Goal: Information Seeking & Learning: Learn about a topic

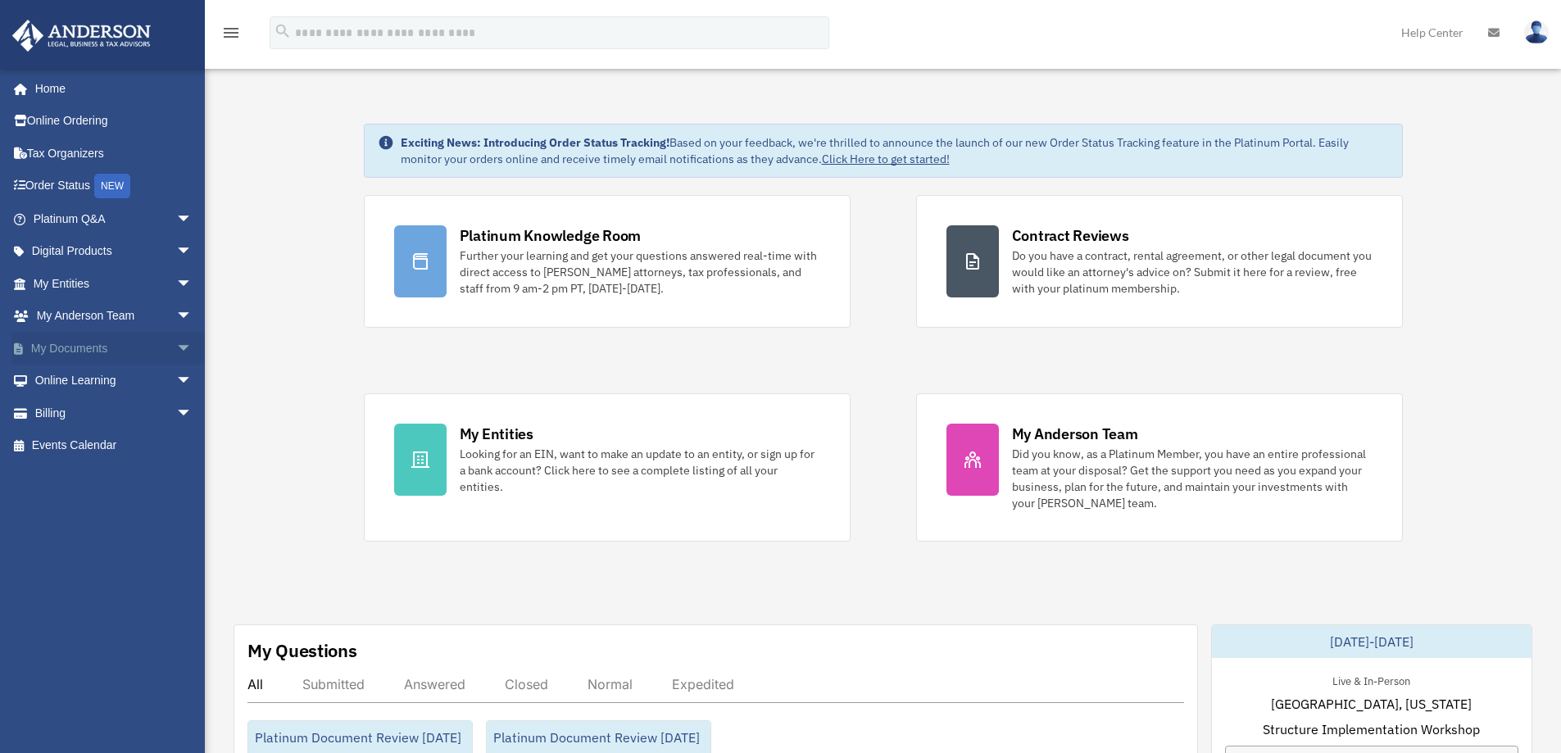
click at [118, 350] on link "My Documents arrow_drop_down" at bounding box center [114, 348] width 206 height 33
click at [176, 347] on span "arrow_drop_down" at bounding box center [192, 349] width 33 height 34
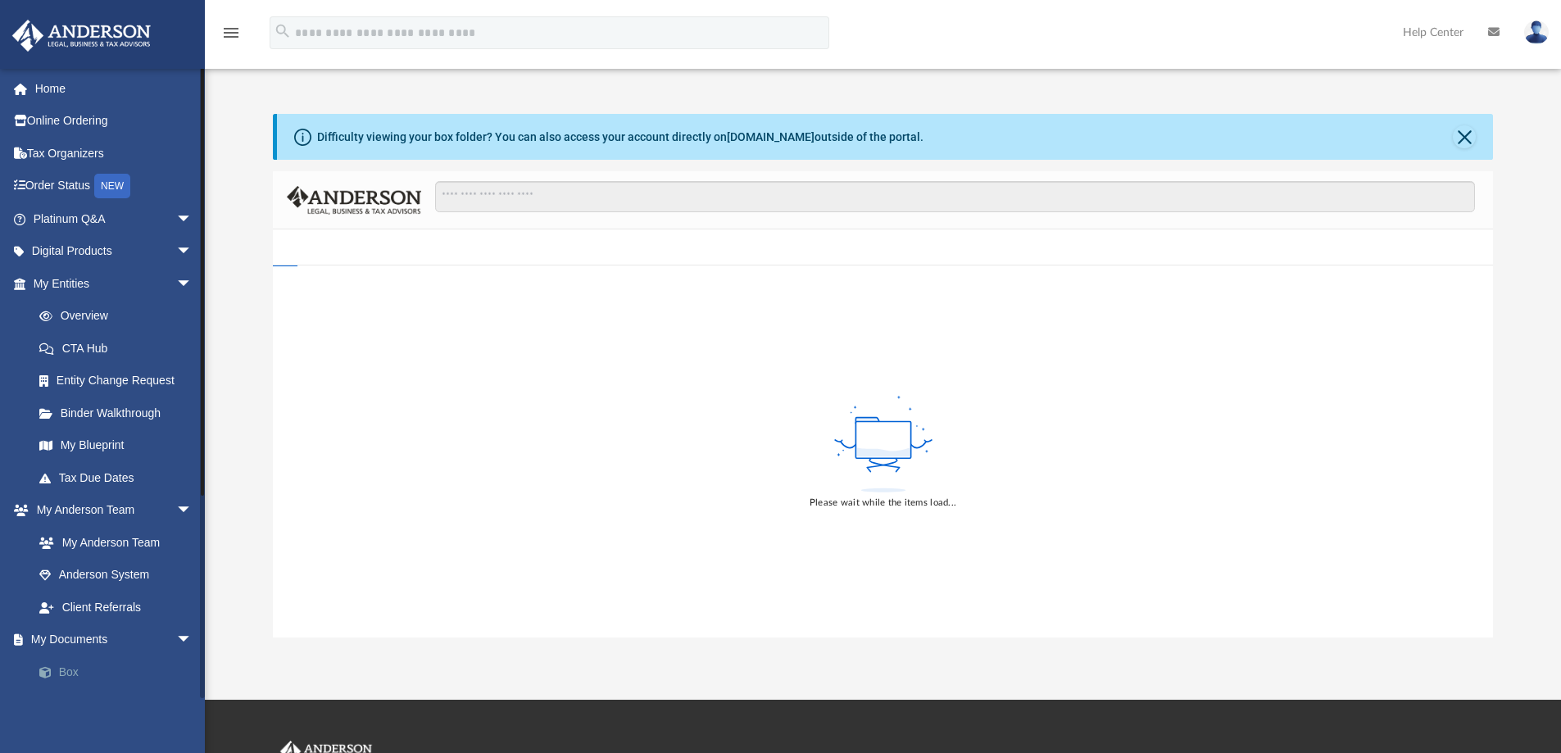
click at [70, 671] on link "Box" at bounding box center [120, 671] width 194 height 33
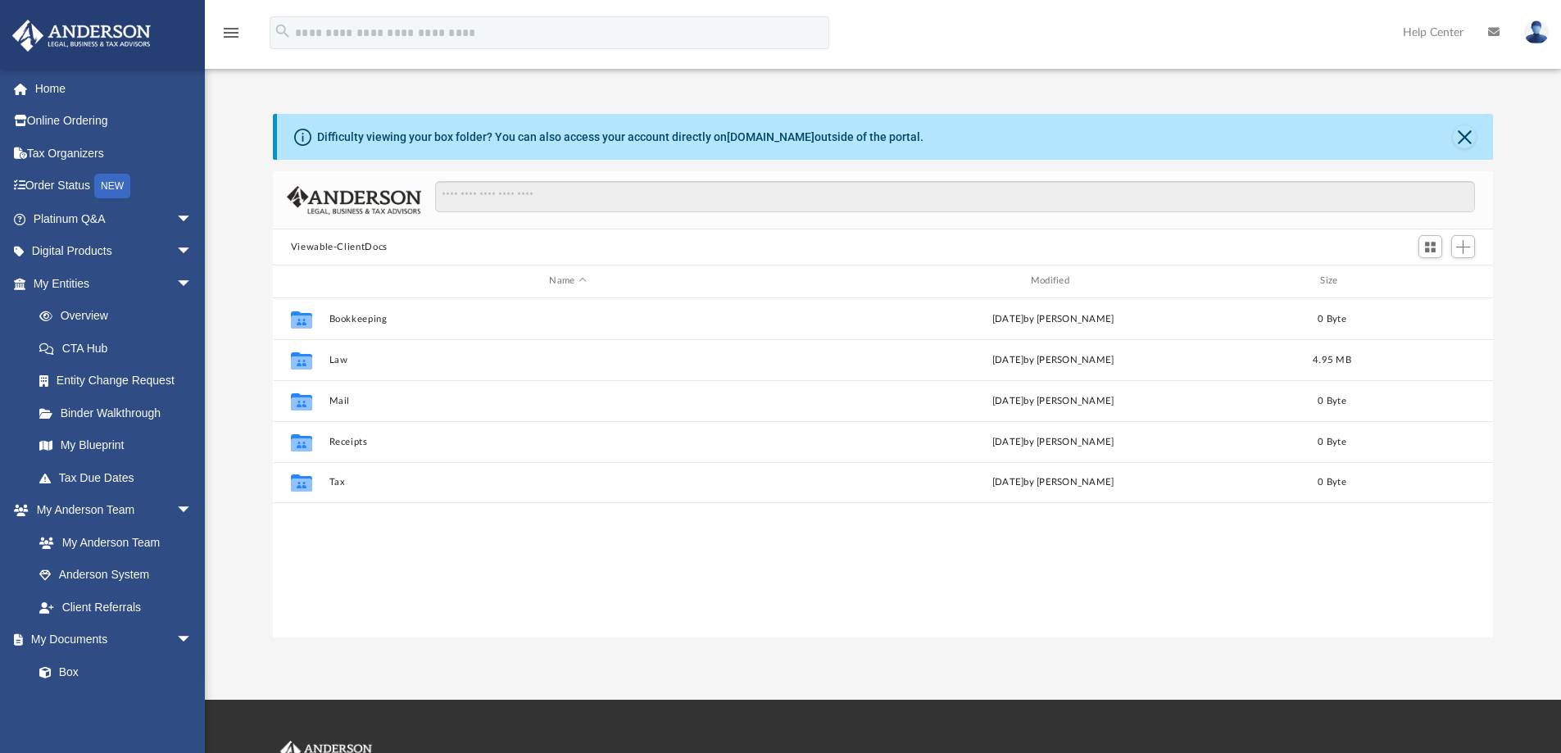
scroll to position [361, 1208]
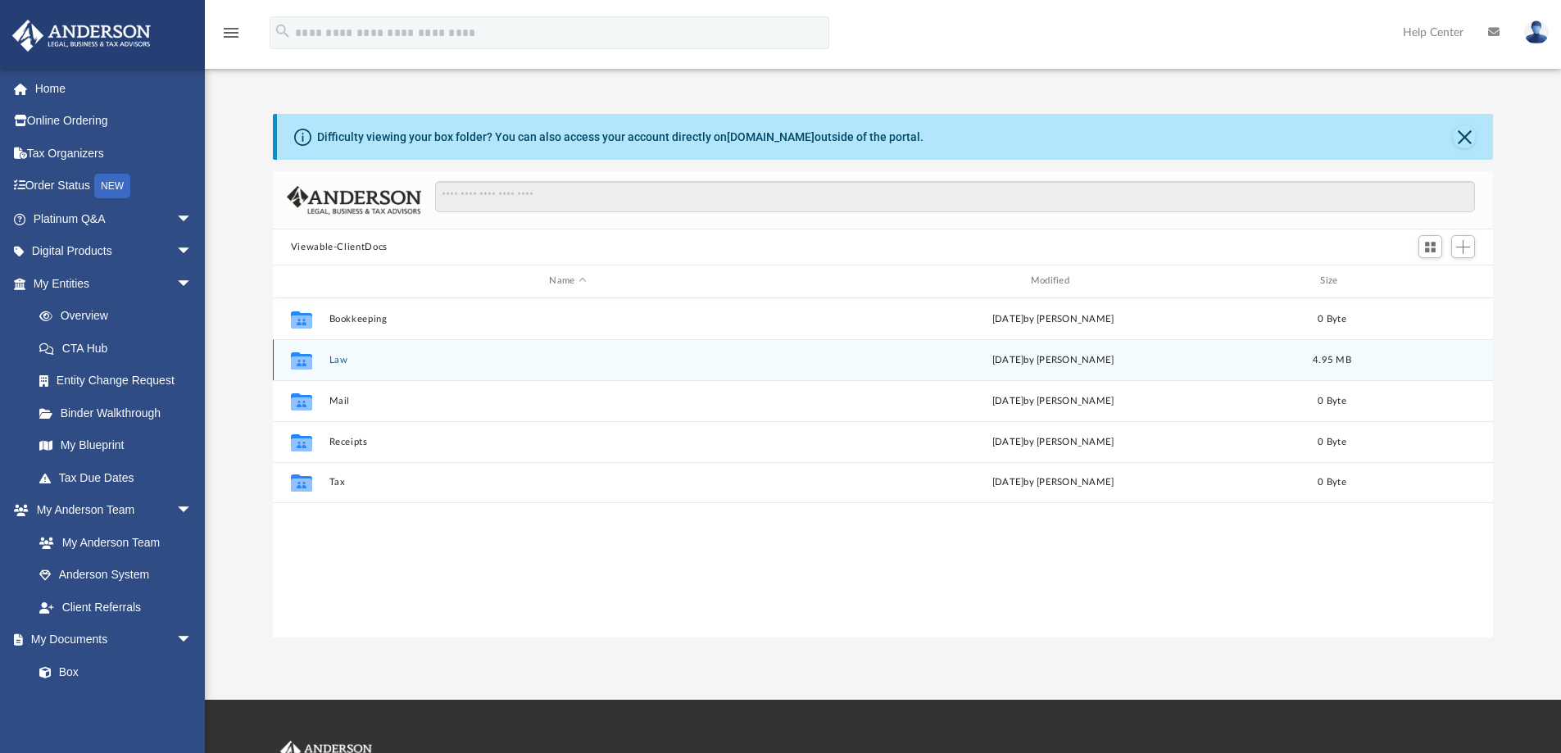
click at [361, 361] on button "Law" at bounding box center [568, 360] width 478 height 11
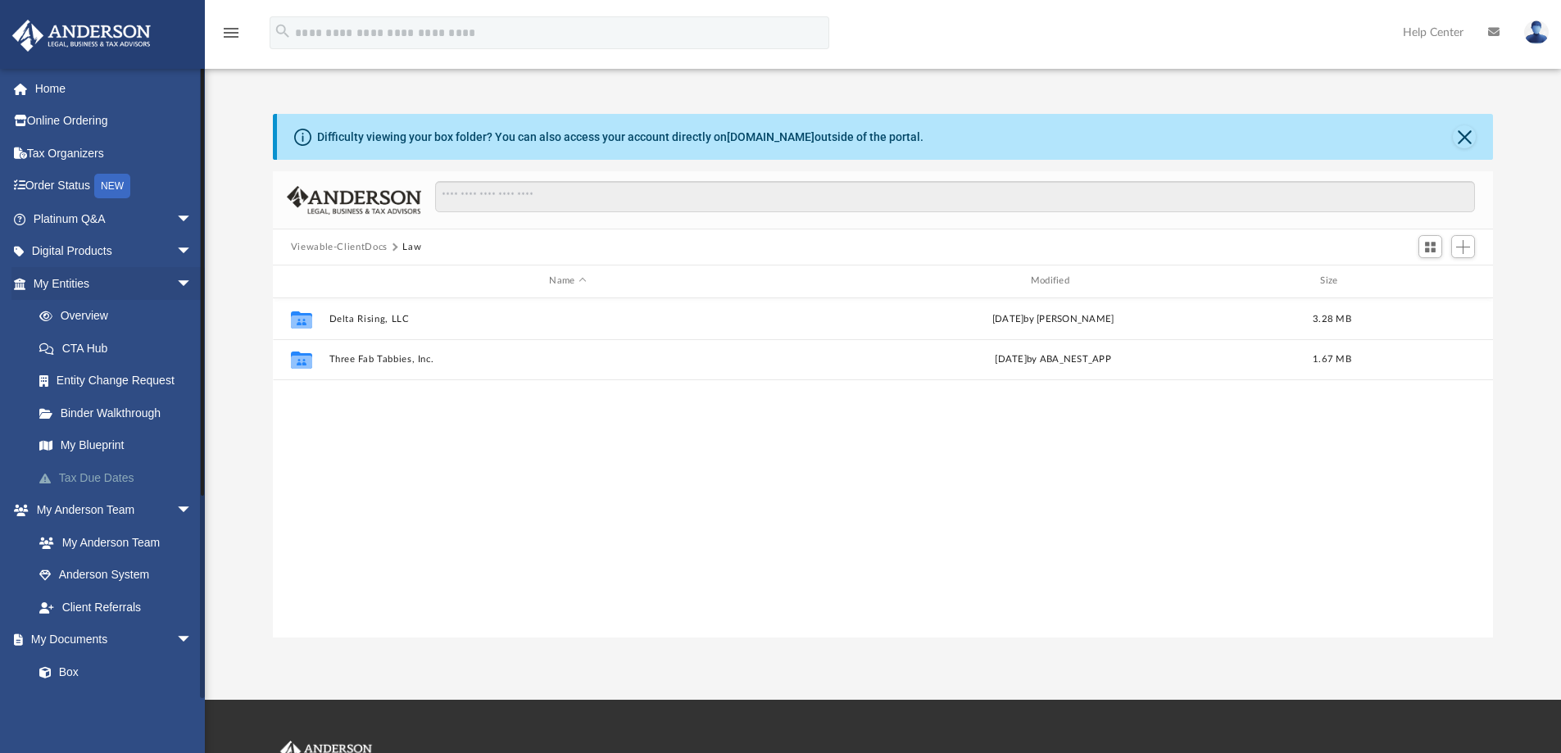
click at [73, 474] on link "Tax Due Dates" at bounding box center [120, 477] width 194 height 33
click at [88, 474] on link "Tax Due Dates" at bounding box center [120, 477] width 194 height 33
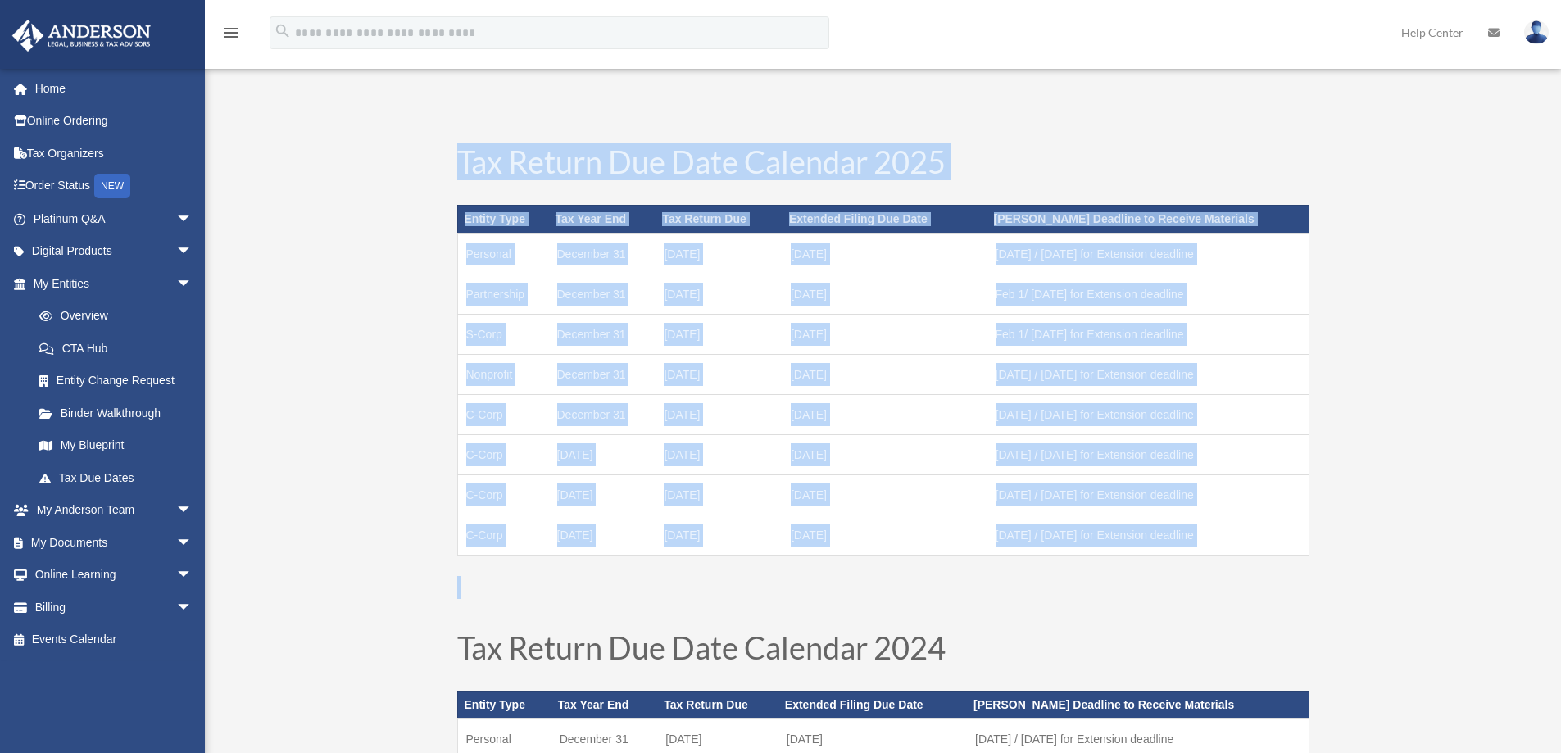
drag, startPoint x: 443, startPoint y: 147, endPoint x: 1187, endPoint y: 593, distance: 867.3
click at [1187, 593] on div "Tax Return Due Date Calendar 2025 Entity Type Tax Year End Tax Return Due Exten…" at bounding box center [883, 372] width 885 height 486
click at [76, 540] on link "My Documents arrow_drop_down" at bounding box center [114, 542] width 206 height 33
click at [176, 543] on span "arrow_drop_down" at bounding box center [192, 543] width 33 height 34
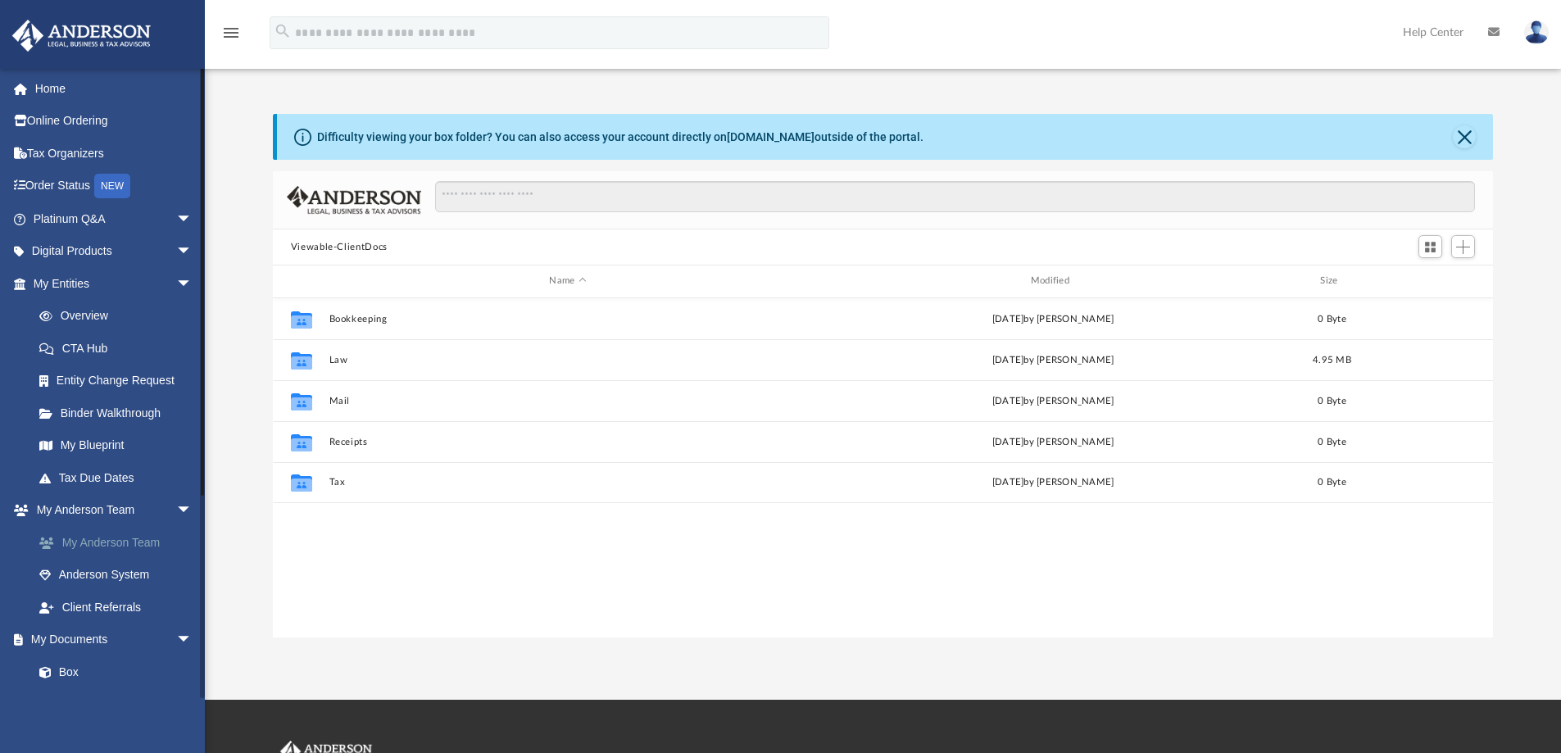
scroll to position [361, 1208]
click at [176, 277] on span "arrow_drop_down" at bounding box center [192, 284] width 33 height 34
click at [176, 316] on span "arrow_drop_down" at bounding box center [192, 317] width 33 height 34
click at [84, 380] on link "Box" at bounding box center [120, 381] width 194 height 33
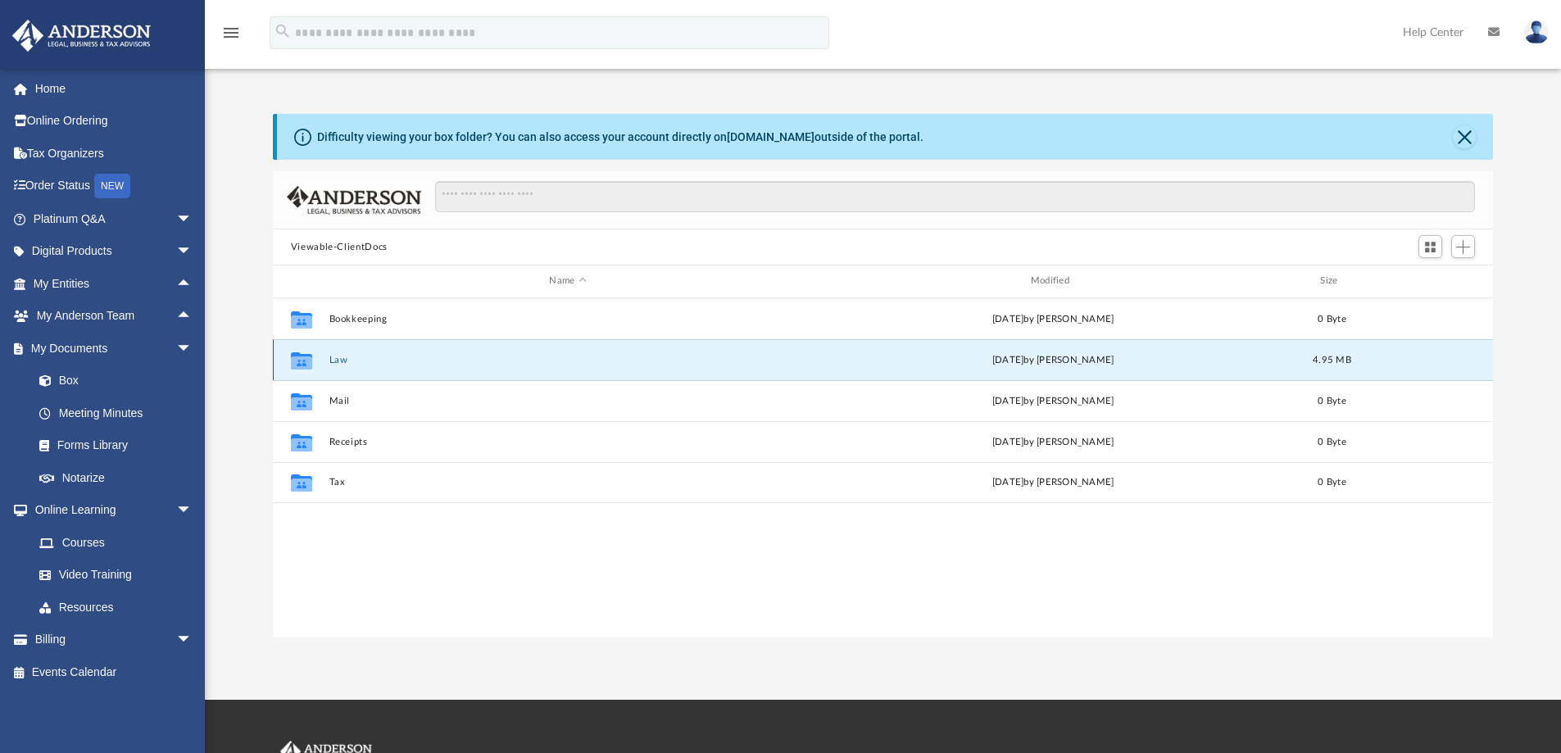
click at [356, 362] on button "Law" at bounding box center [568, 360] width 478 height 11
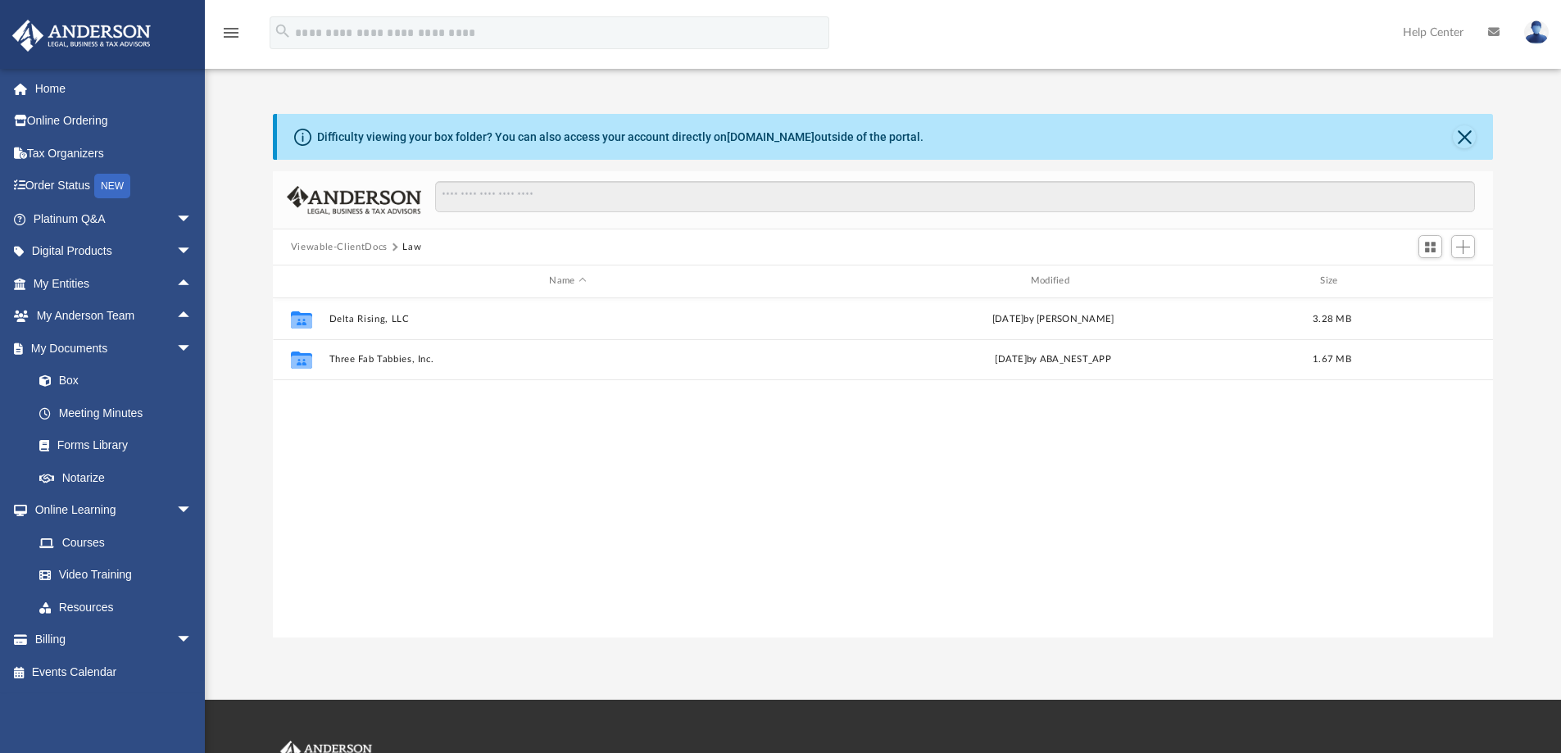
click at [345, 424] on div "Collaborated Folder Delta Rising, LLC Mon Aug 11 2025 by Zoe Doyle 3.28 MB Coll…" at bounding box center [883, 467] width 1221 height 339
click at [48, 576] on span at bounding box center [53, 574] width 11 height 11
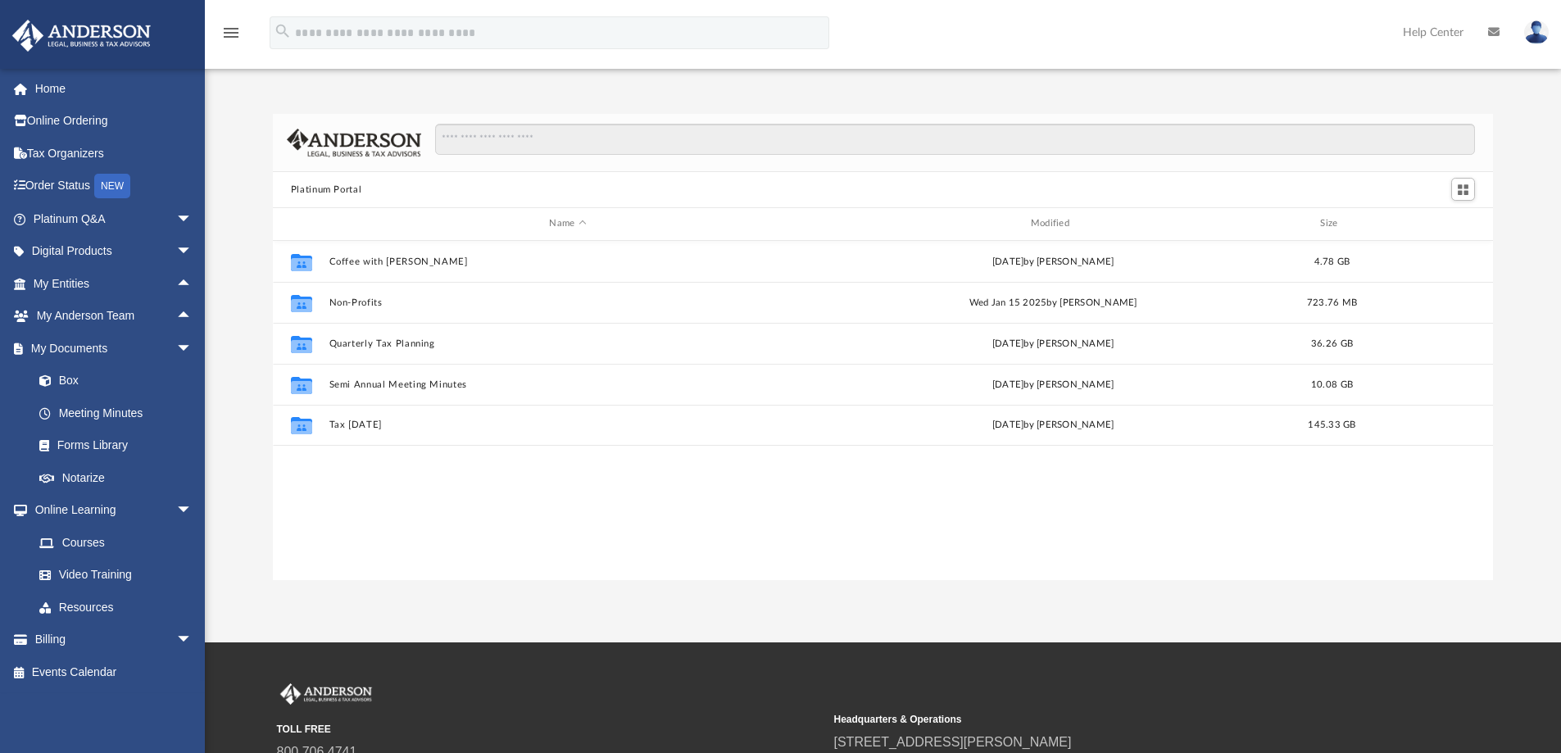
scroll to position [361, 1208]
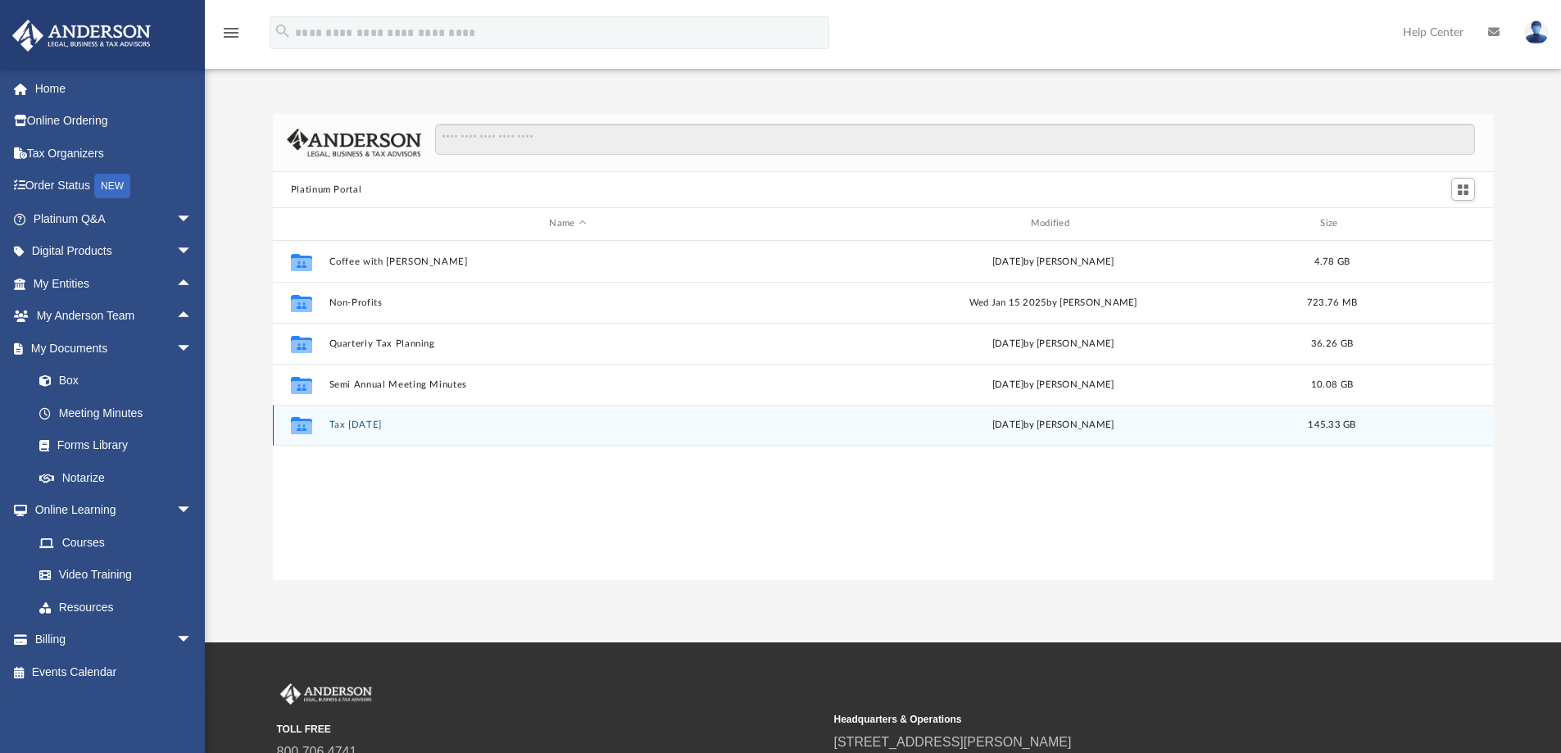
click at [343, 422] on button "Tax Tuesday" at bounding box center [568, 425] width 478 height 11
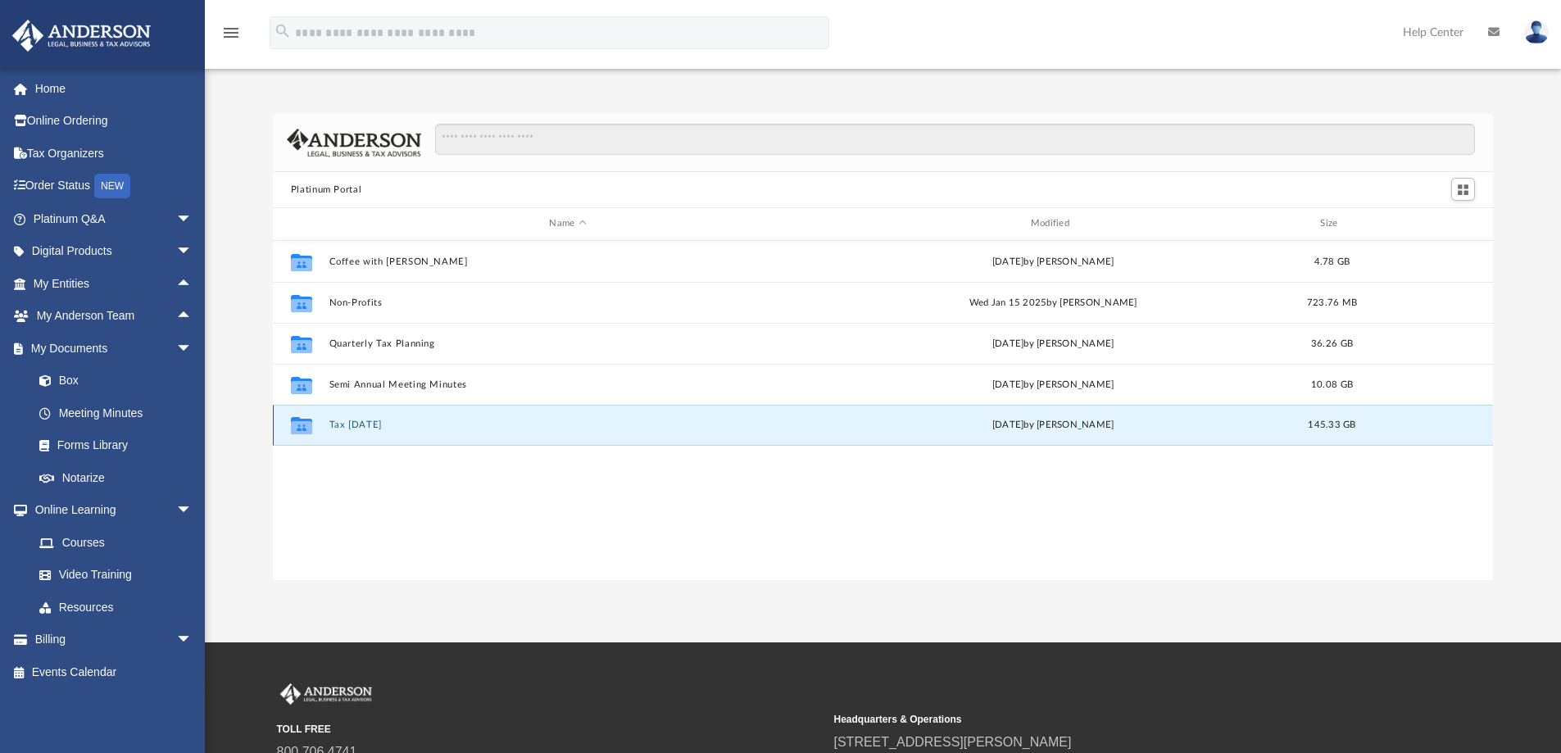
click at [343, 422] on button "Tax Tuesday" at bounding box center [568, 425] width 478 height 11
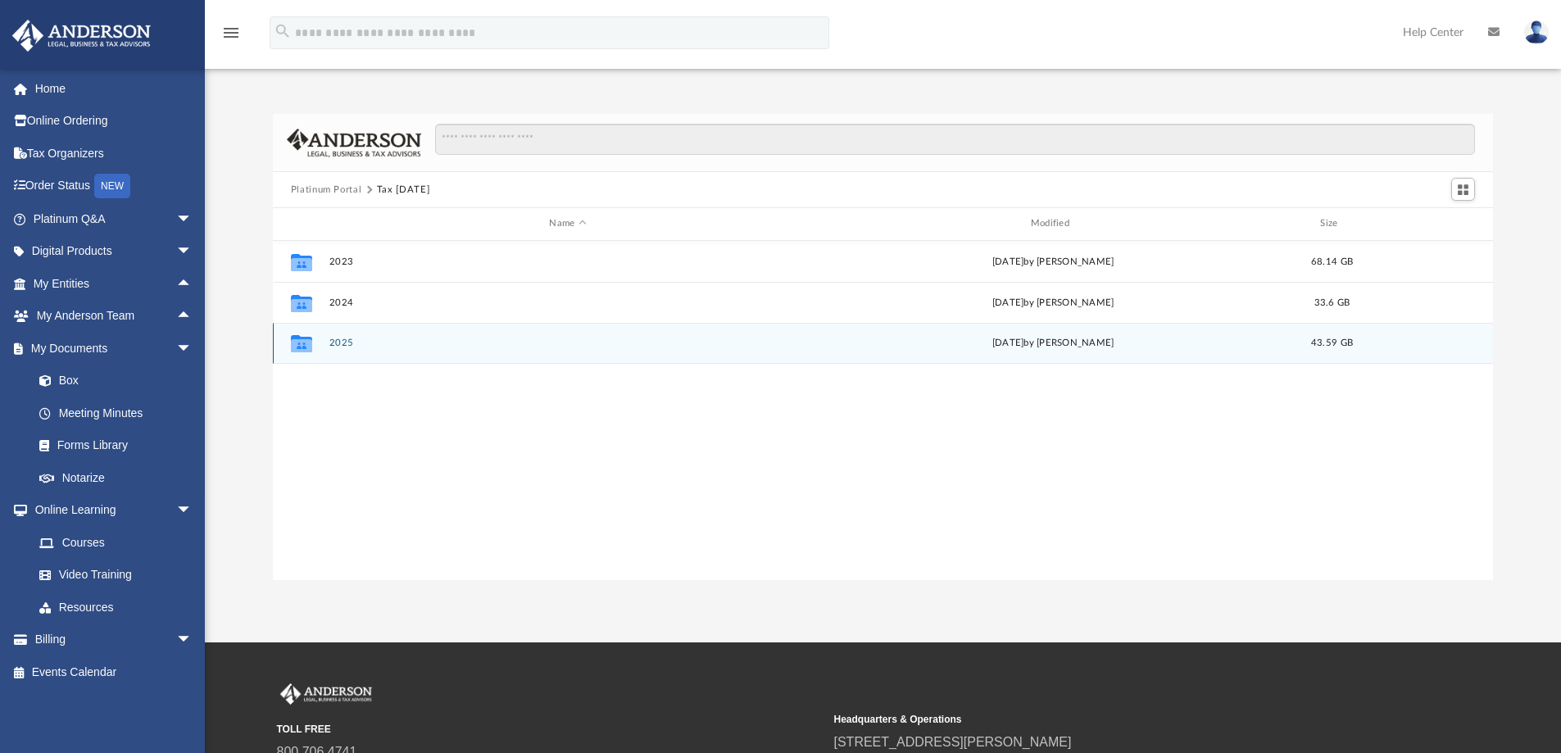
click at [361, 340] on button "2025" at bounding box center [568, 343] width 478 height 11
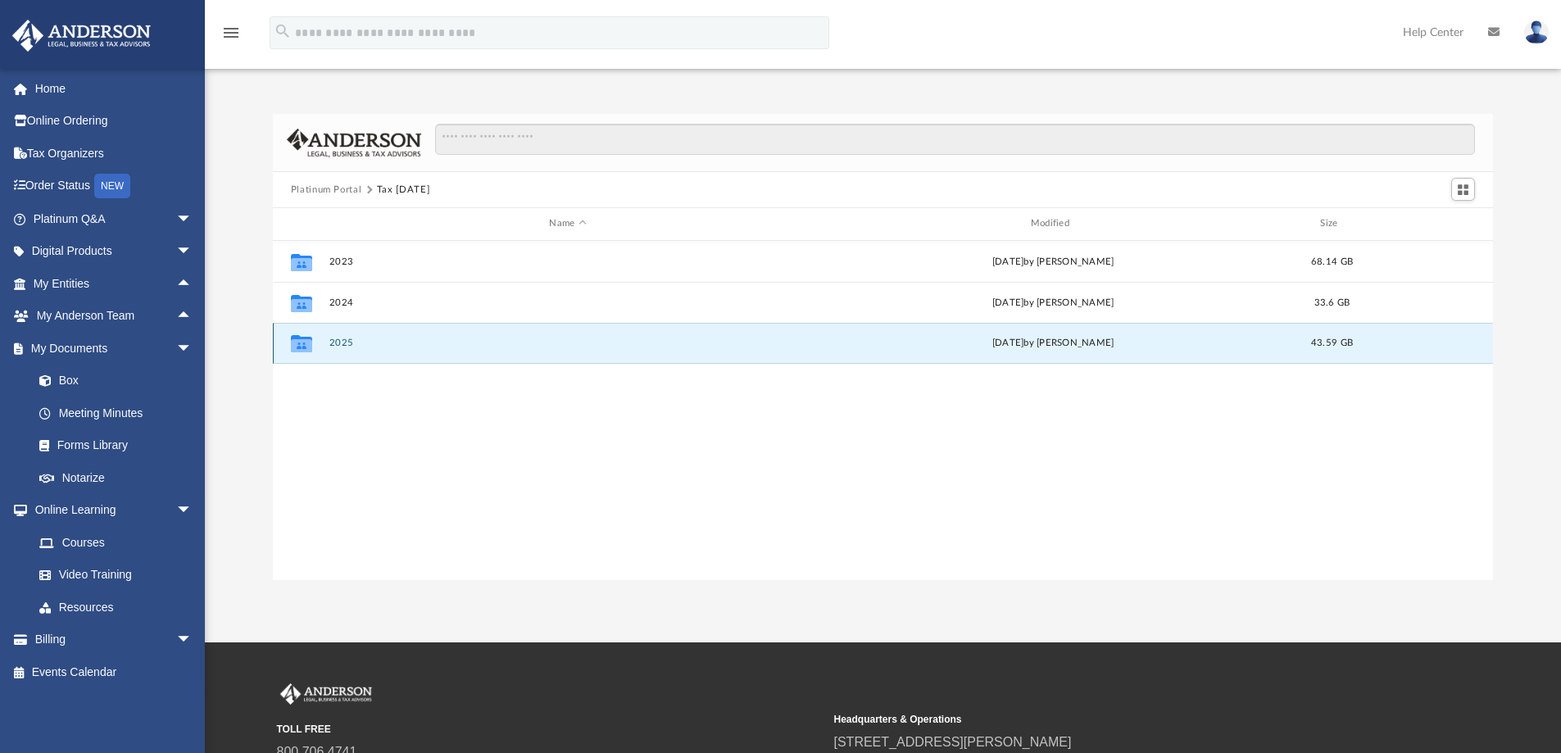
click at [361, 340] on button "2025" at bounding box center [568, 343] width 478 height 11
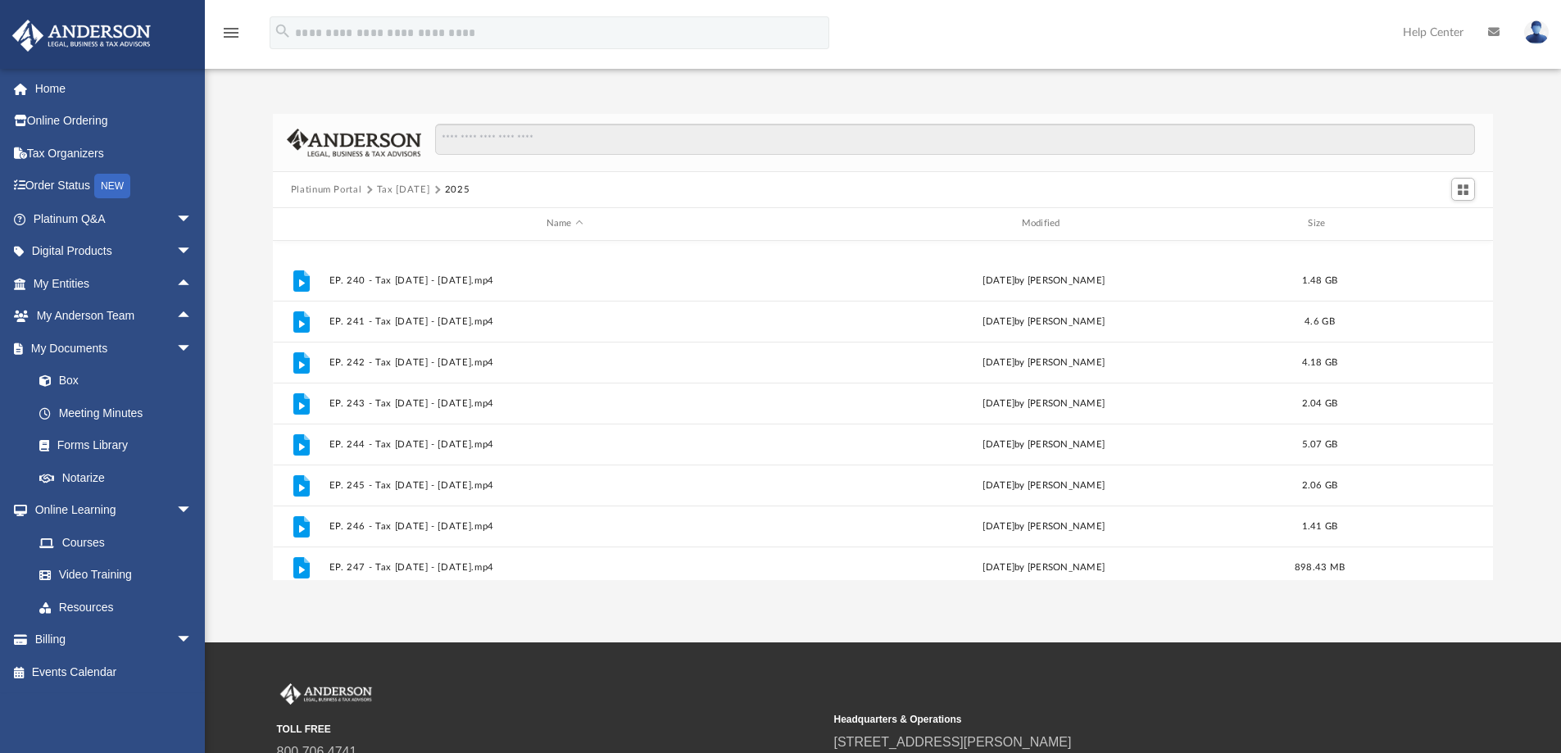
scroll to position [357, 0]
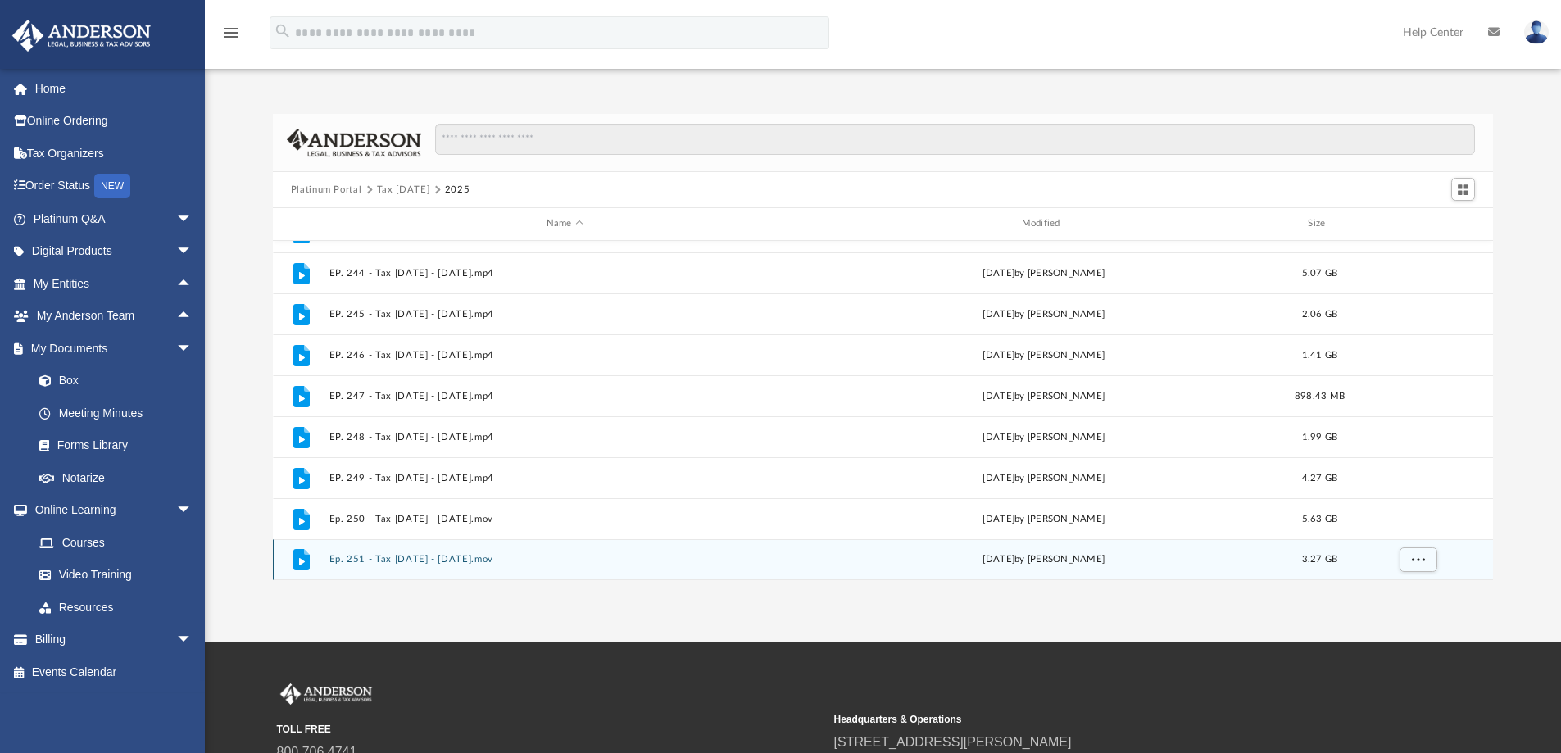
click at [474, 560] on button "Ep. 251 - Tax Tuesday - August 26th, 2025.mov" at bounding box center [565, 559] width 472 height 11
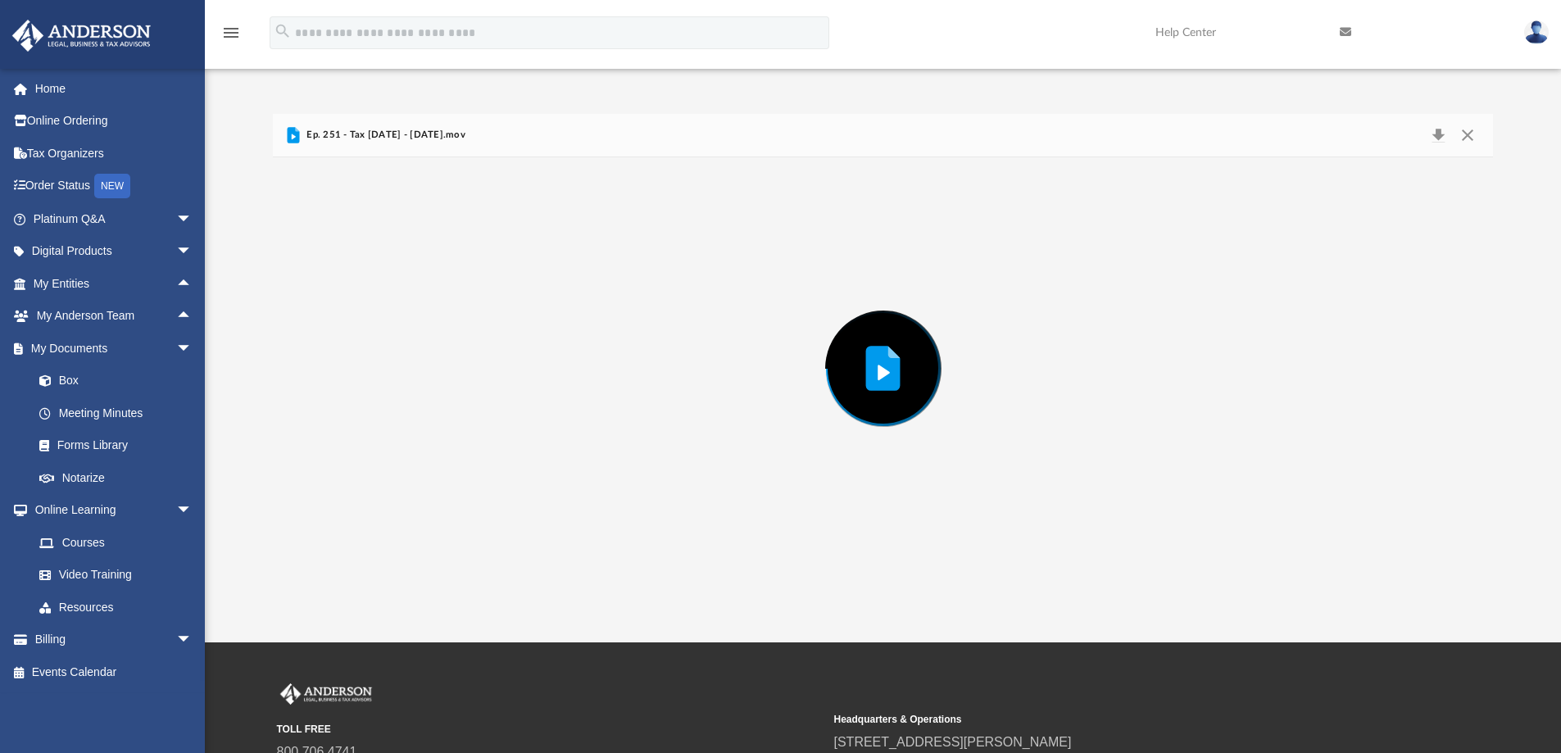
click at [474, 560] on div "Preview" at bounding box center [883, 368] width 1221 height 423
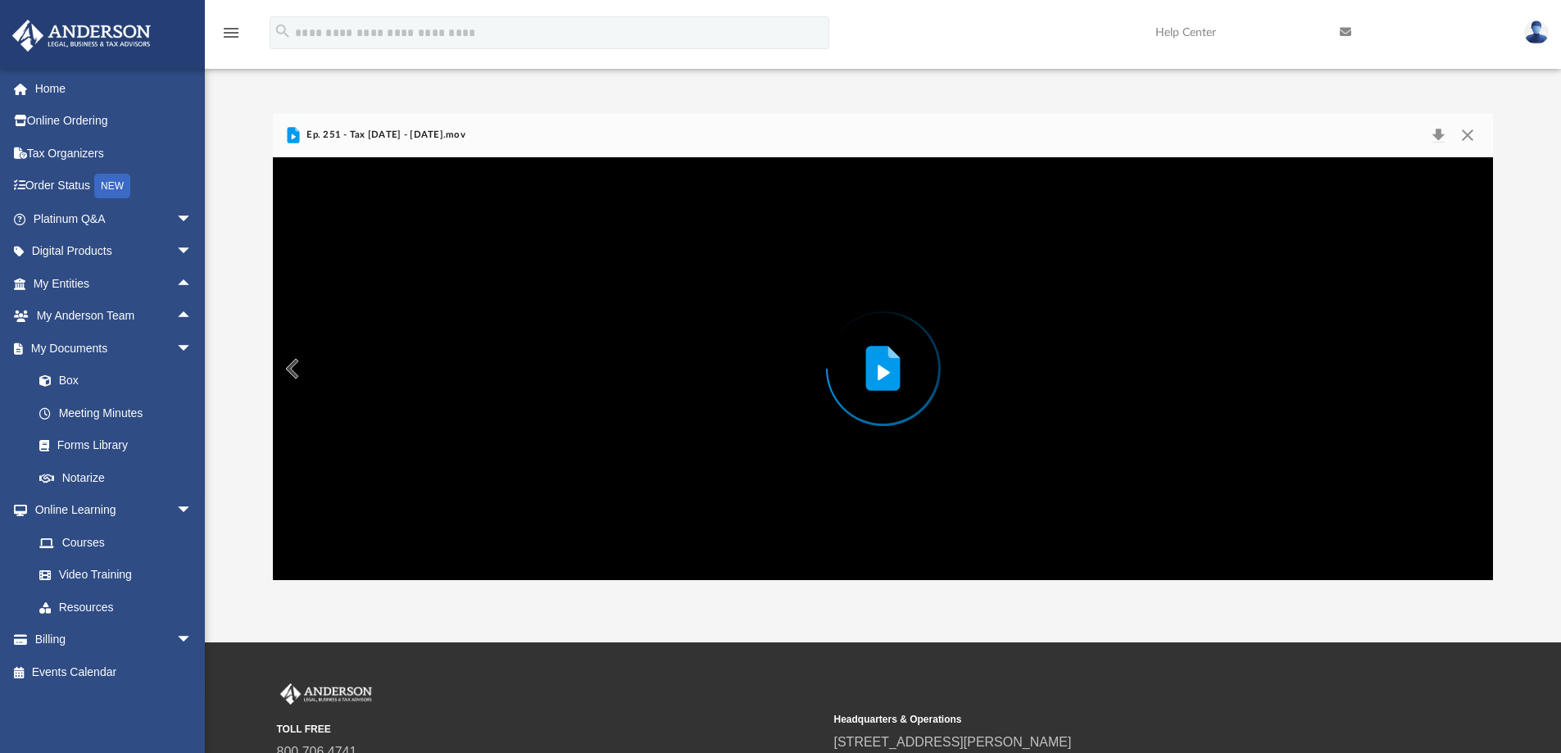
click at [887, 365] on icon "Preview" at bounding box center [882, 368] width 34 height 45
click at [881, 367] on button "File preview" at bounding box center [883, 369] width 66 height 66
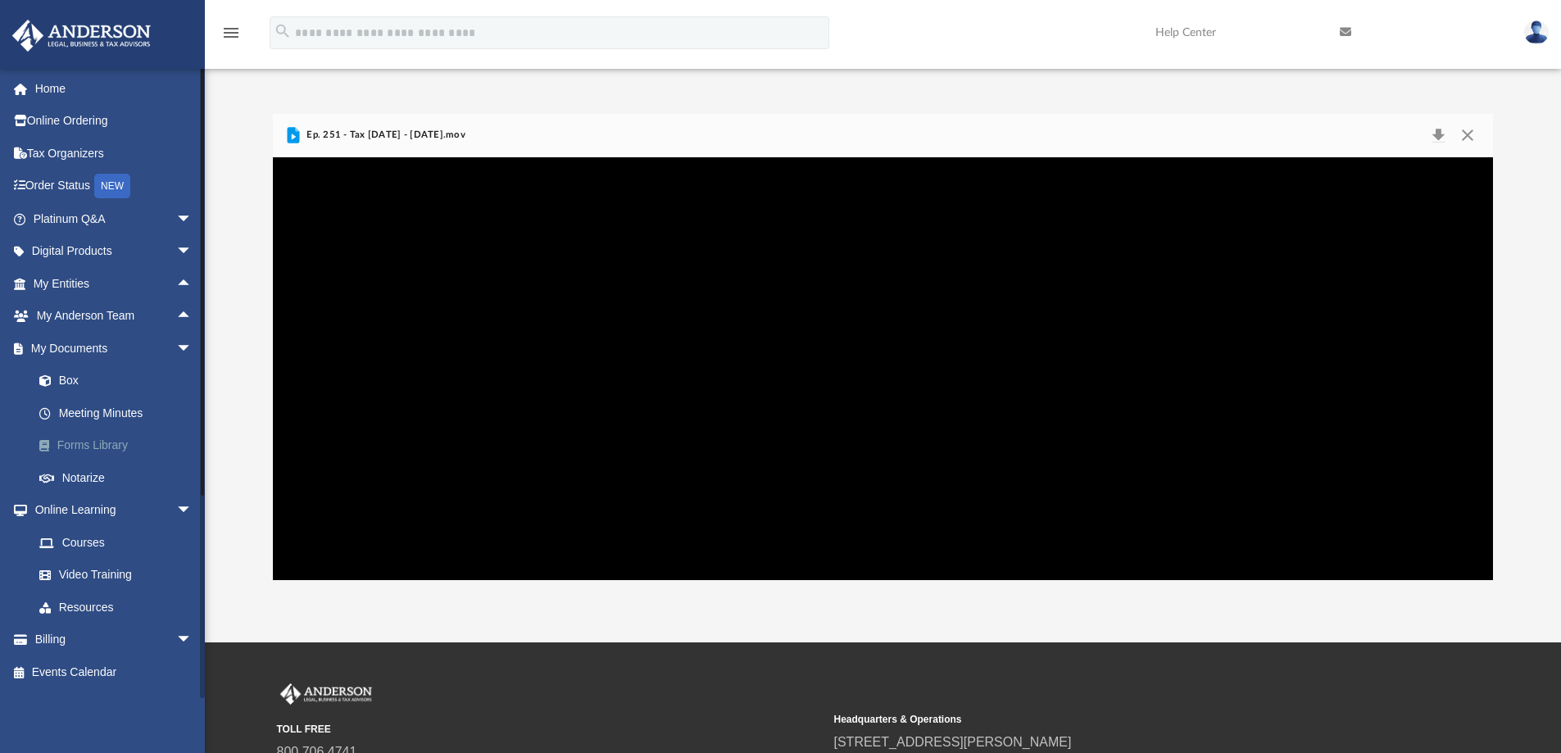
click at [79, 446] on link "Forms Library" at bounding box center [120, 445] width 194 height 33
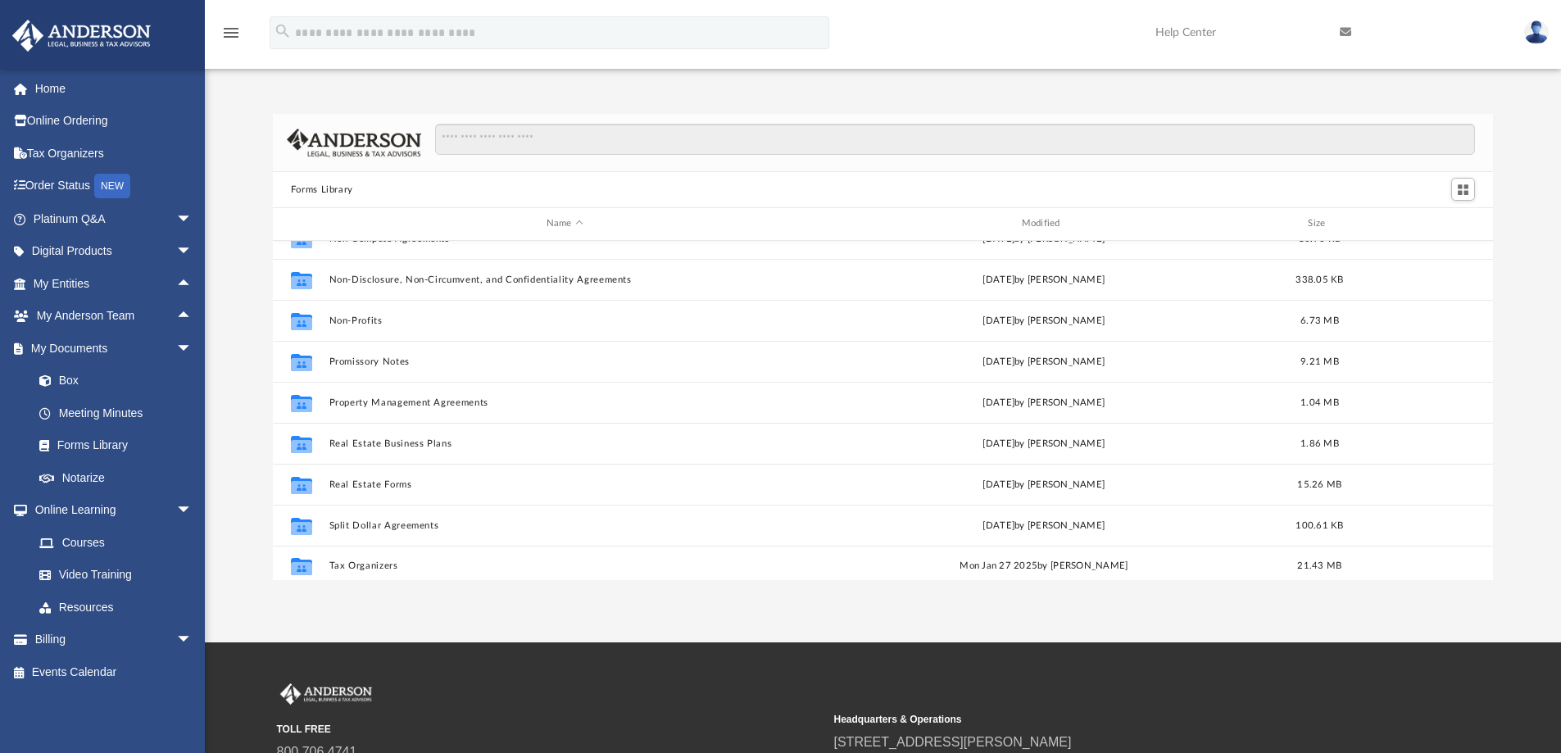
scroll to position [890, 0]
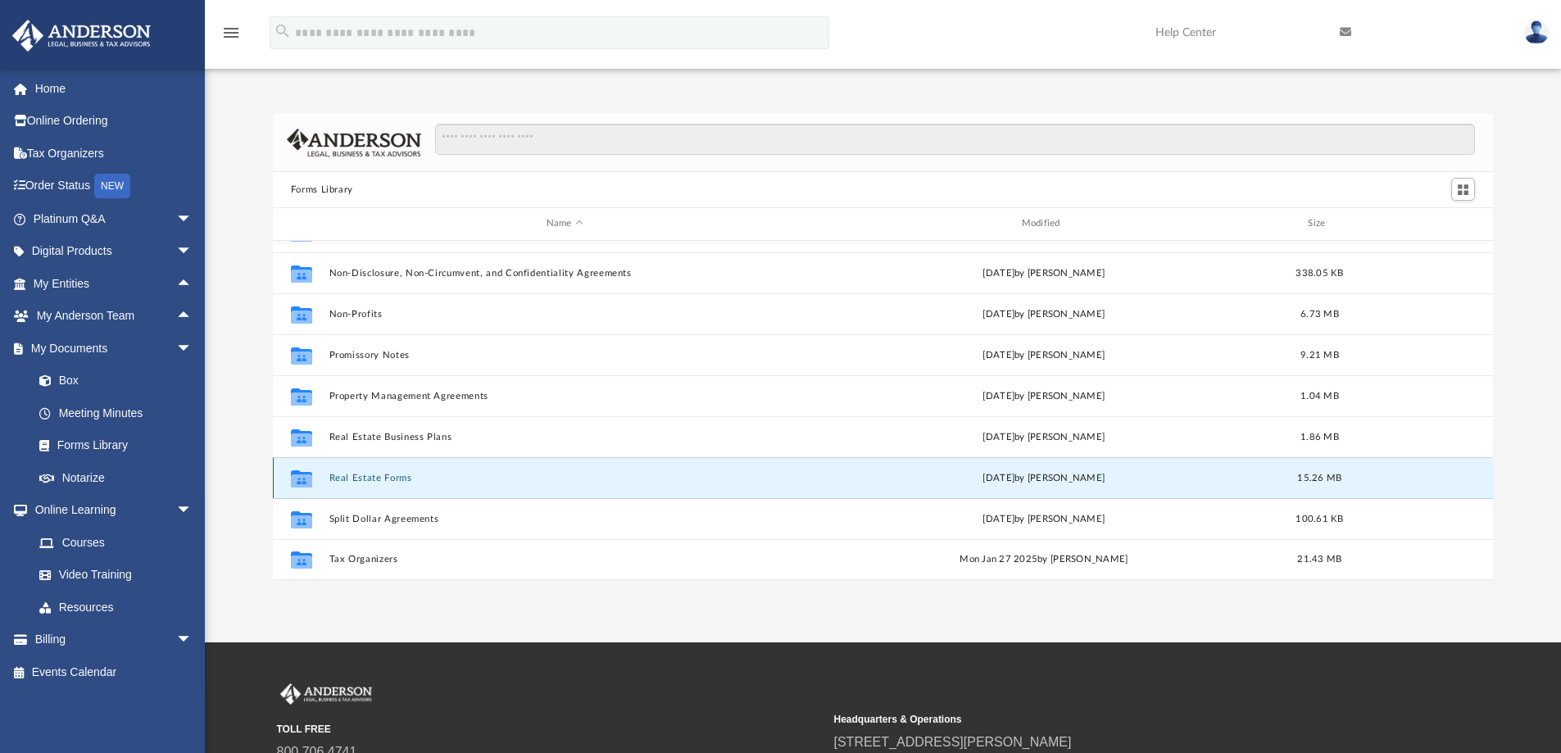
click at [356, 474] on button "Real Estate Forms" at bounding box center [565, 478] width 472 height 11
click at [424, 479] on button "Real Estate Forms" at bounding box center [565, 478] width 472 height 11
click at [327, 478] on div "Collaborated Folder Real Estate Forms Mon Sep 11 2023 by Mary Acree 15.26 MB" at bounding box center [883, 477] width 1221 height 41
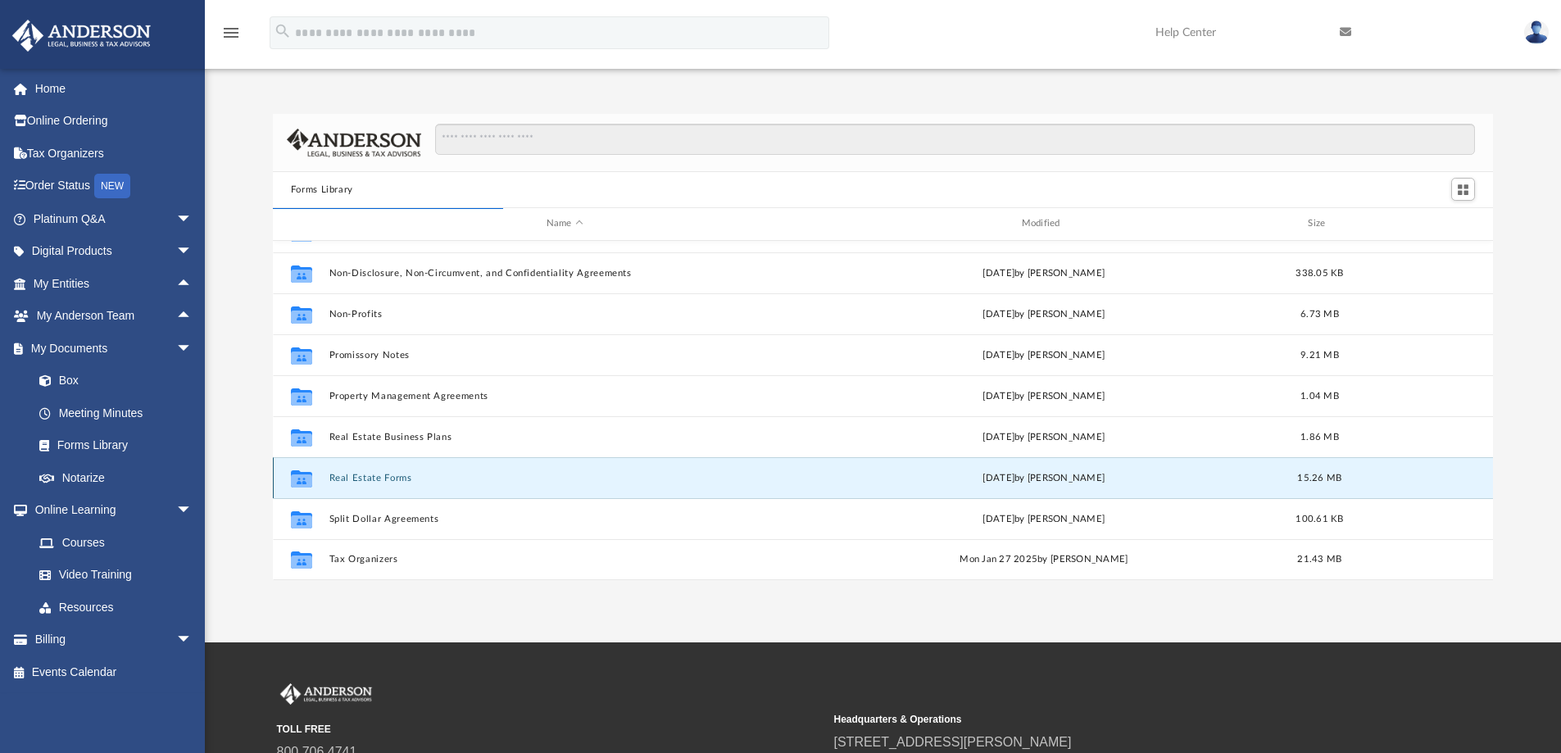
click at [897, 477] on div "Mon Sep 11 2023 by Mary Acree" at bounding box center [1044, 477] width 472 height 15
click at [352, 474] on button "Real Estate Forms" at bounding box center [565, 478] width 472 height 11
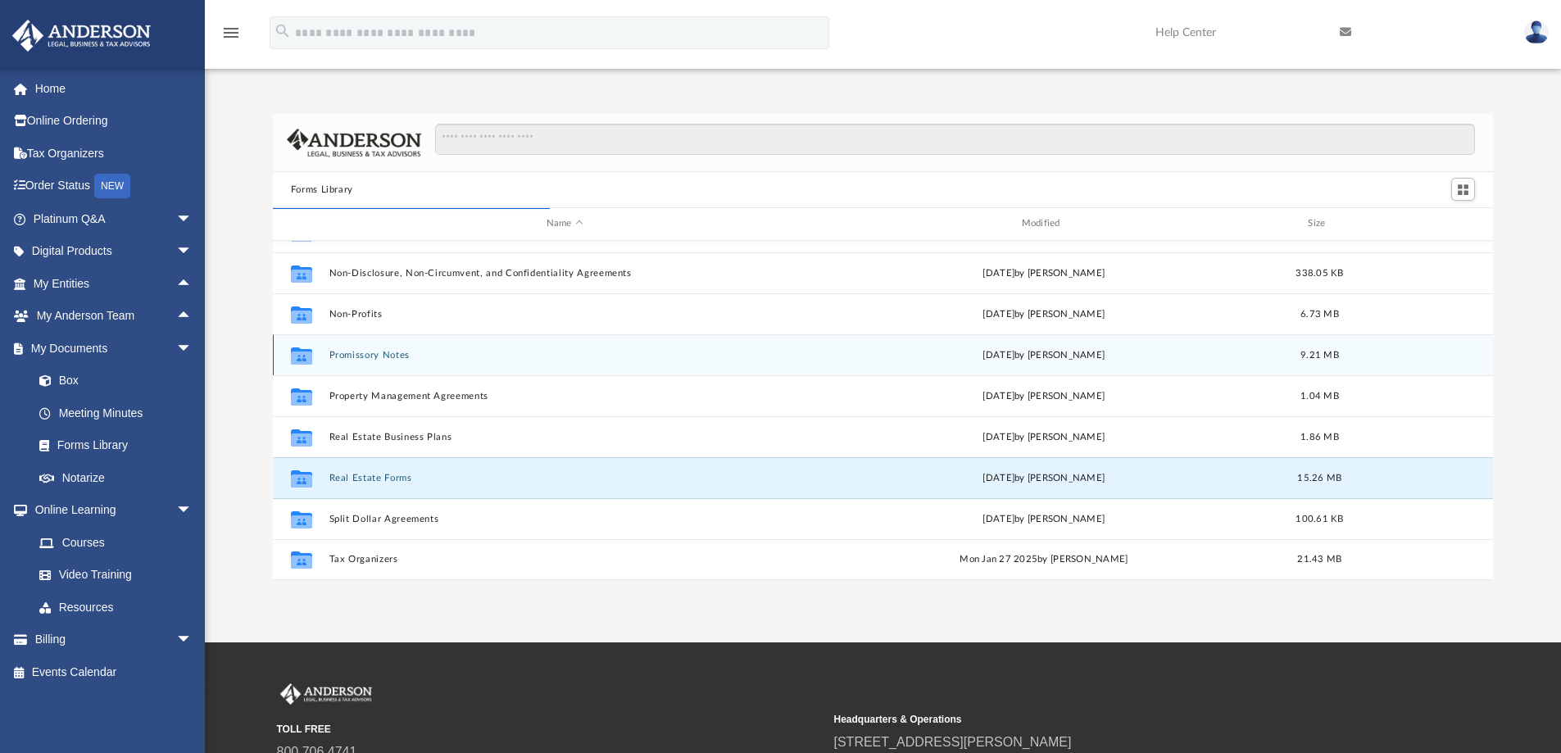
click at [316, 366] on div "Collaborated Folder" at bounding box center [301, 355] width 41 height 26
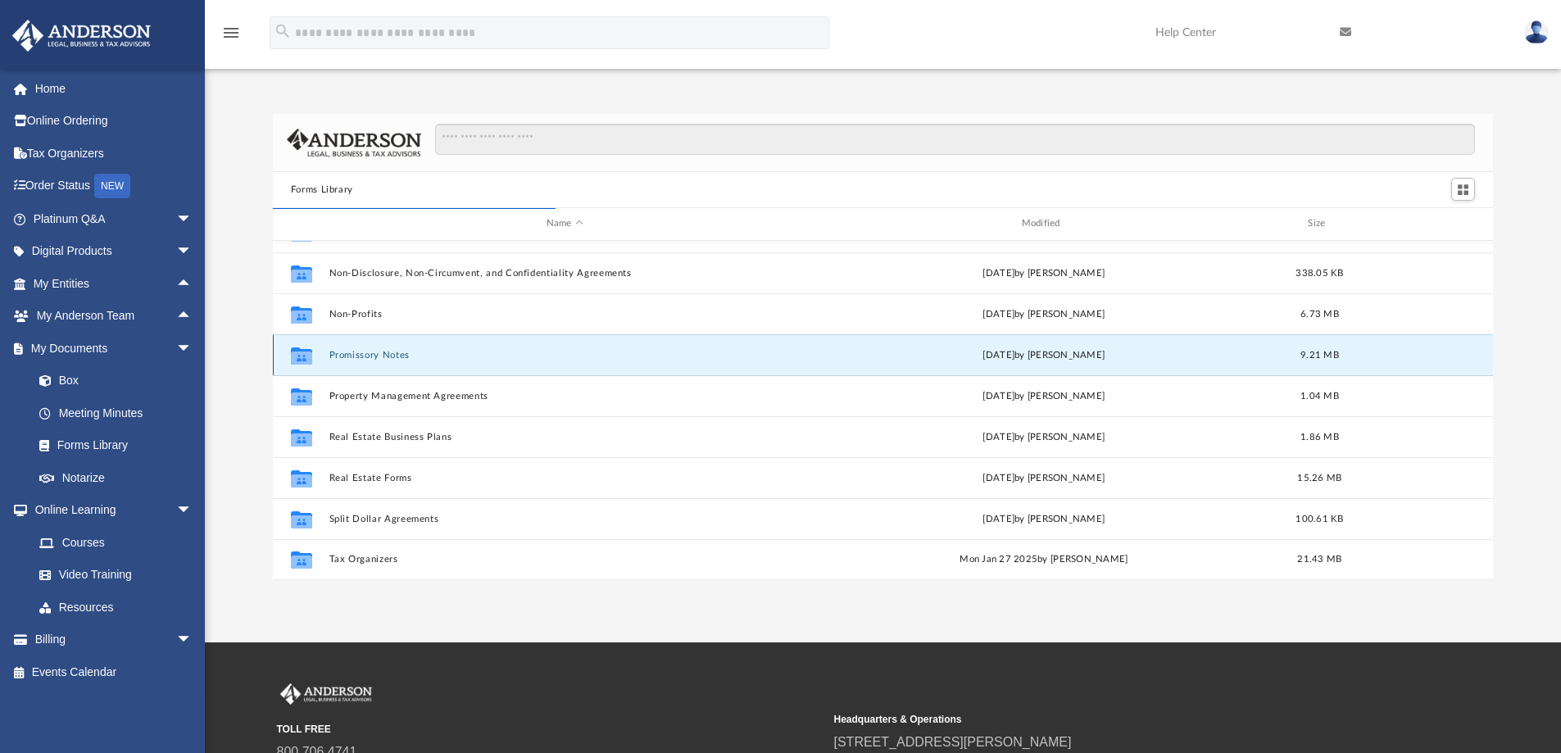
click at [316, 366] on div "Collaborated Folder" at bounding box center [301, 355] width 41 height 26
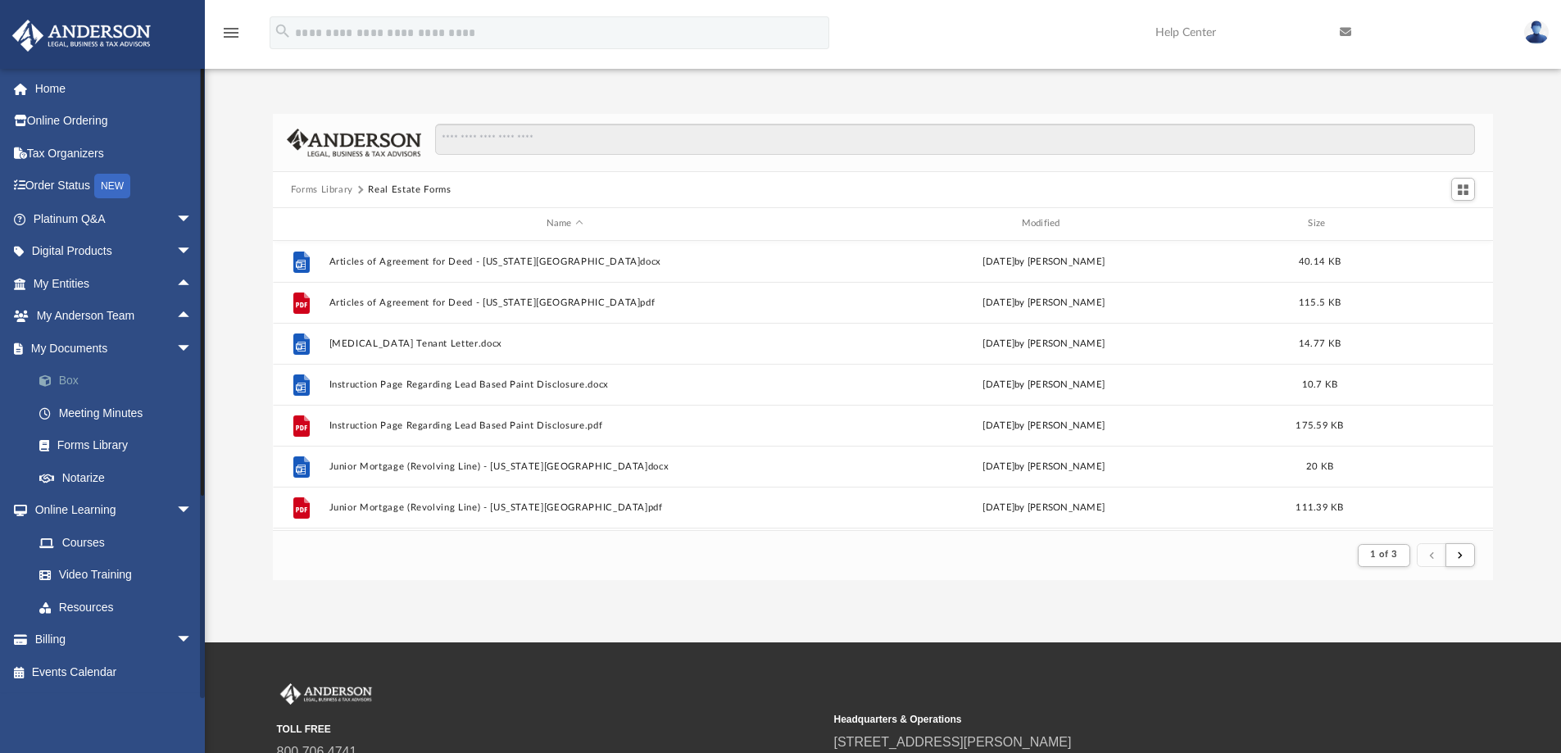
click at [99, 379] on link "Box" at bounding box center [120, 381] width 194 height 33
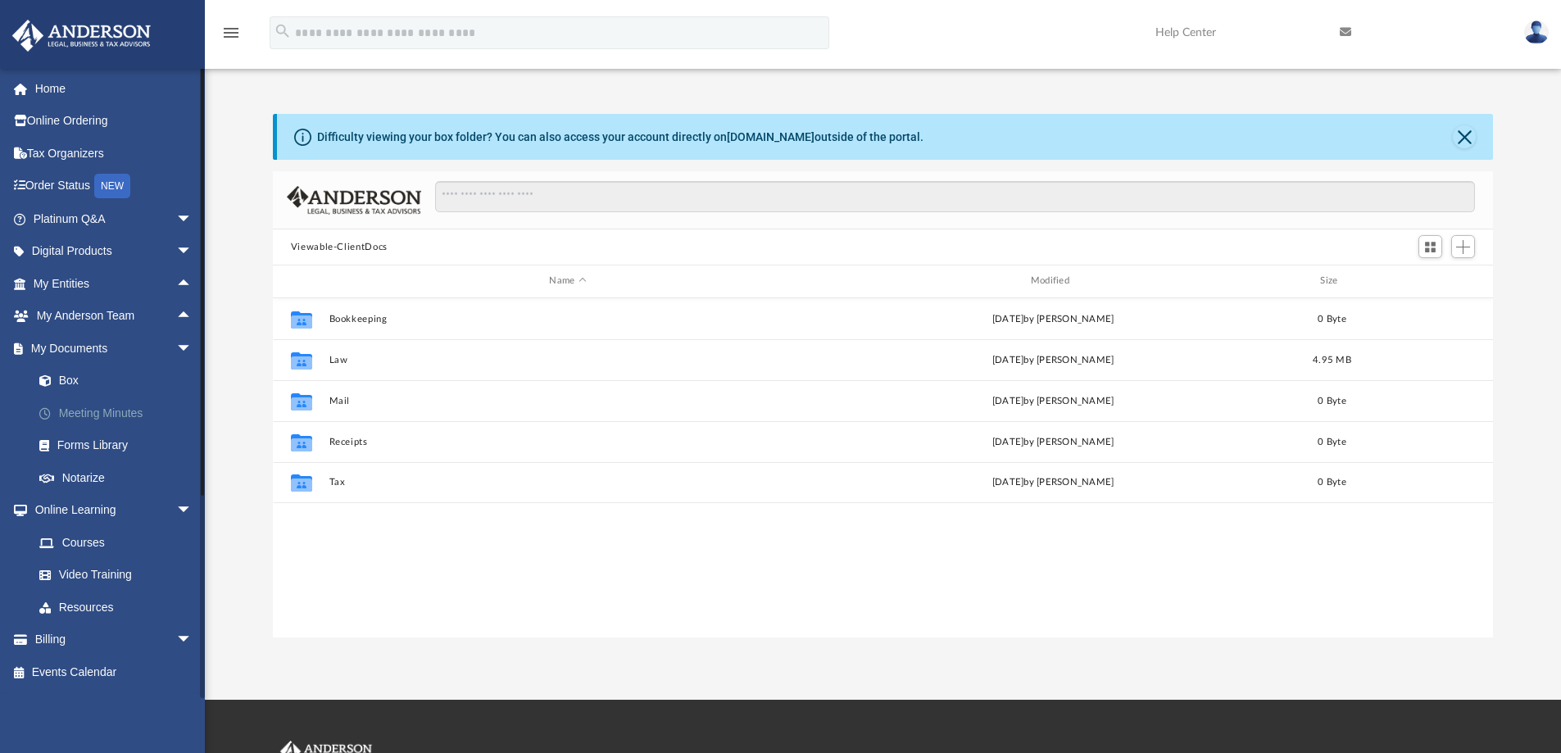
scroll to position [361, 1208]
click at [82, 418] on link "Meeting Minutes" at bounding box center [120, 413] width 194 height 33
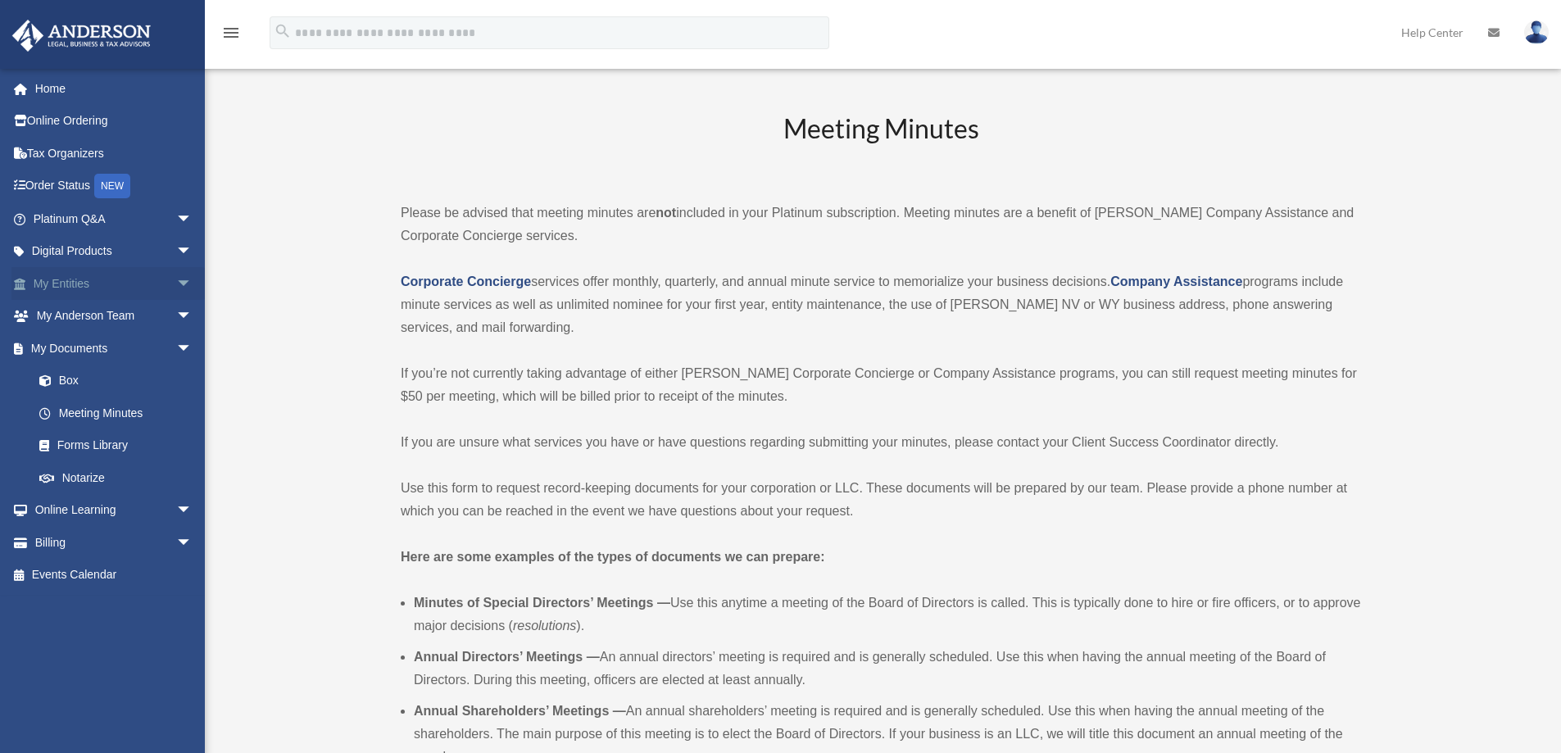
click at [79, 276] on link "My Entities arrow_drop_down" at bounding box center [114, 283] width 206 height 33
click at [176, 281] on span "arrow_drop_down" at bounding box center [192, 284] width 33 height 34
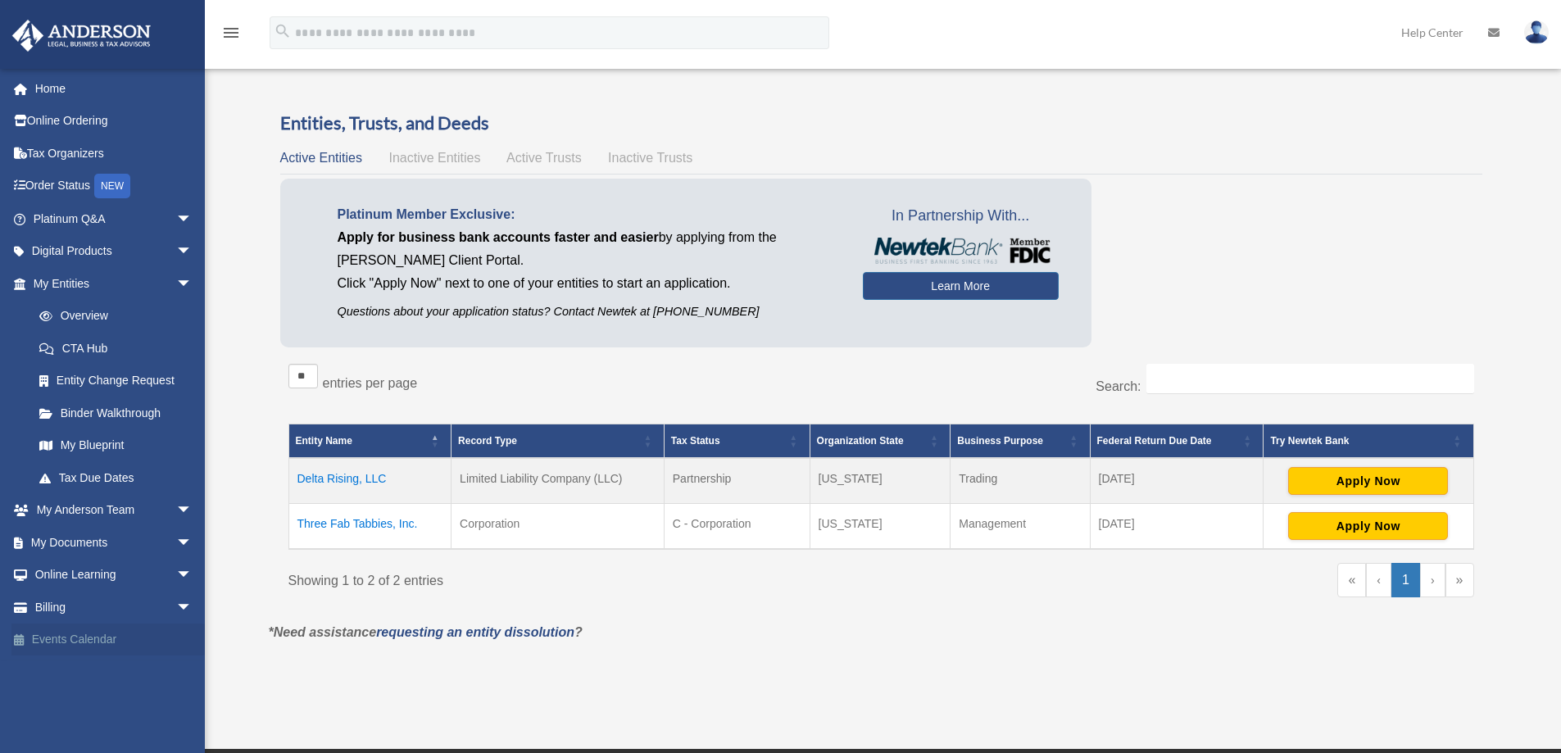
click at [61, 639] on link "Events Calendar" at bounding box center [114, 640] width 206 height 33
click at [110, 635] on link "Events Calendar" at bounding box center [114, 640] width 206 height 33
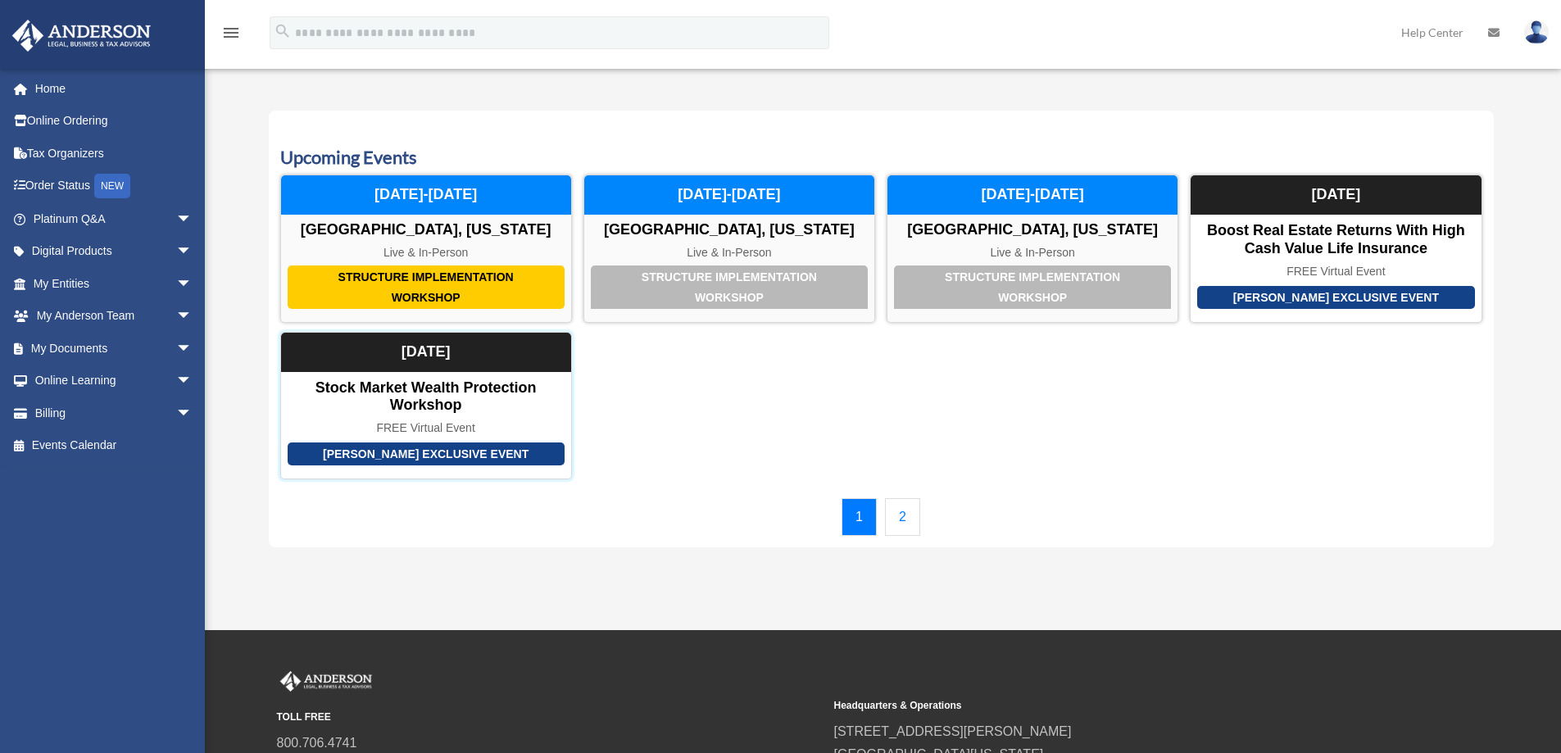
click at [489, 409] on div "Stock Market Wealth Protection Workshop" at bounding box center [426, 396] width 290 height 35
